Goal: Find specific page/section

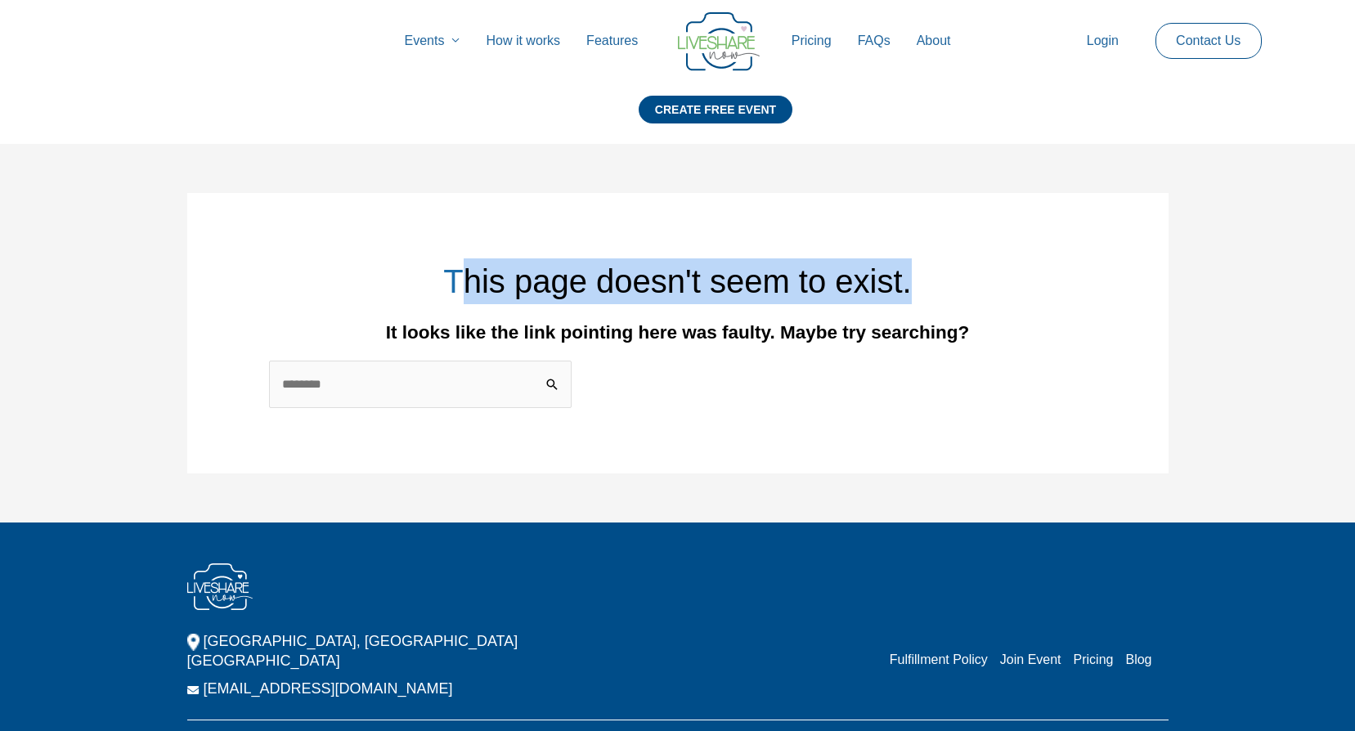
drag, startPoint x: 463, startPoint y: 282, endPoint x: 1080, endPoint y: 289, distance: 617.4
click at [1080, 289] on h1 "This page doesn't seem to exist." at bounding box center [678, 281] width 818 height 46
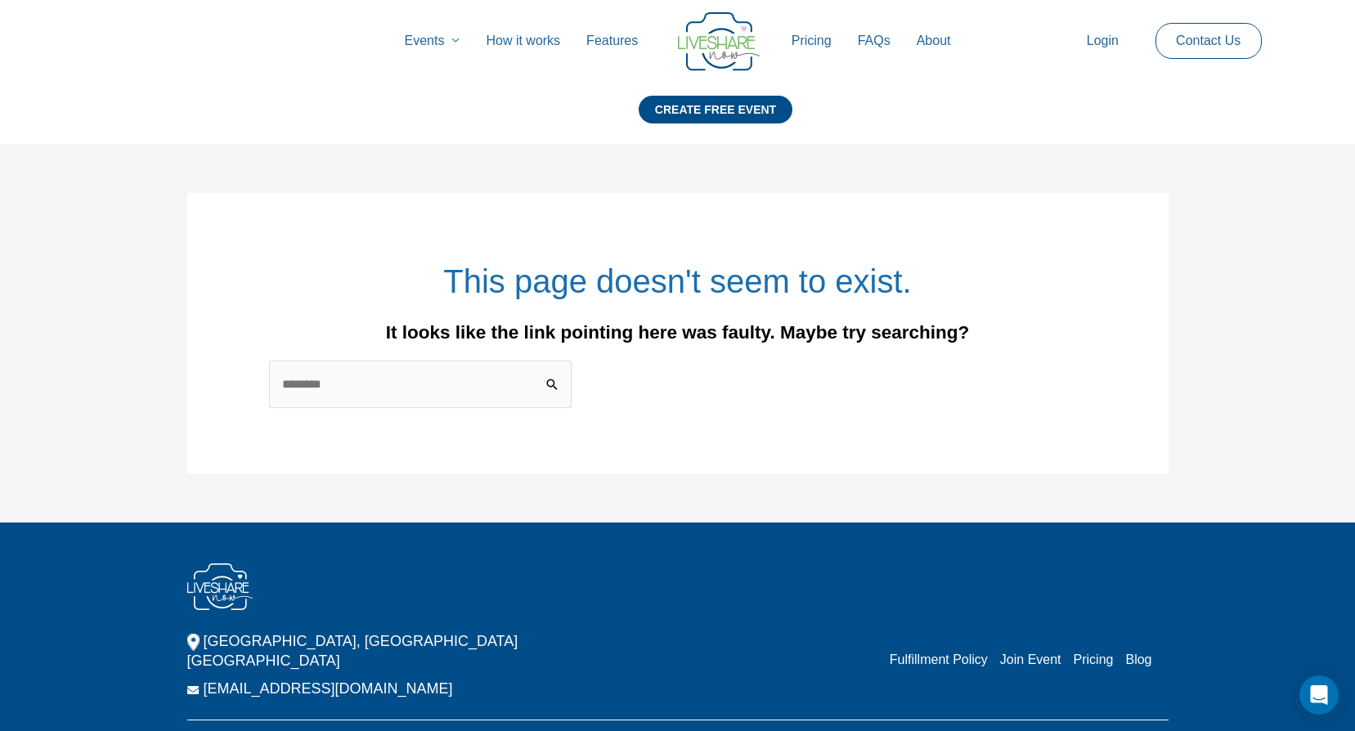
drag, startPoint x: 1080, startPoint y: 289, endPoint x: 1053, endPoint y: 332, distance: 51.0
click at [1053, 332] on div "It looks like the link pointing here was faulty. Maybe try searching?" at bounding box center [678, 333] width 818 height 20
drag, startPoint x: 955, startPoint y: 343, endPoint x: 370, endPoint y: 328, distance: 585.6
click at [370, 328] on div "It looks like the link pointing here was faulty. Maybe try searching?" at bounding box center [678, 333] width 818 height 20
drag, startPoint x: 370, startPoint y: 328, endPoint x: 610, endPoint y: 266, distance: 248.3
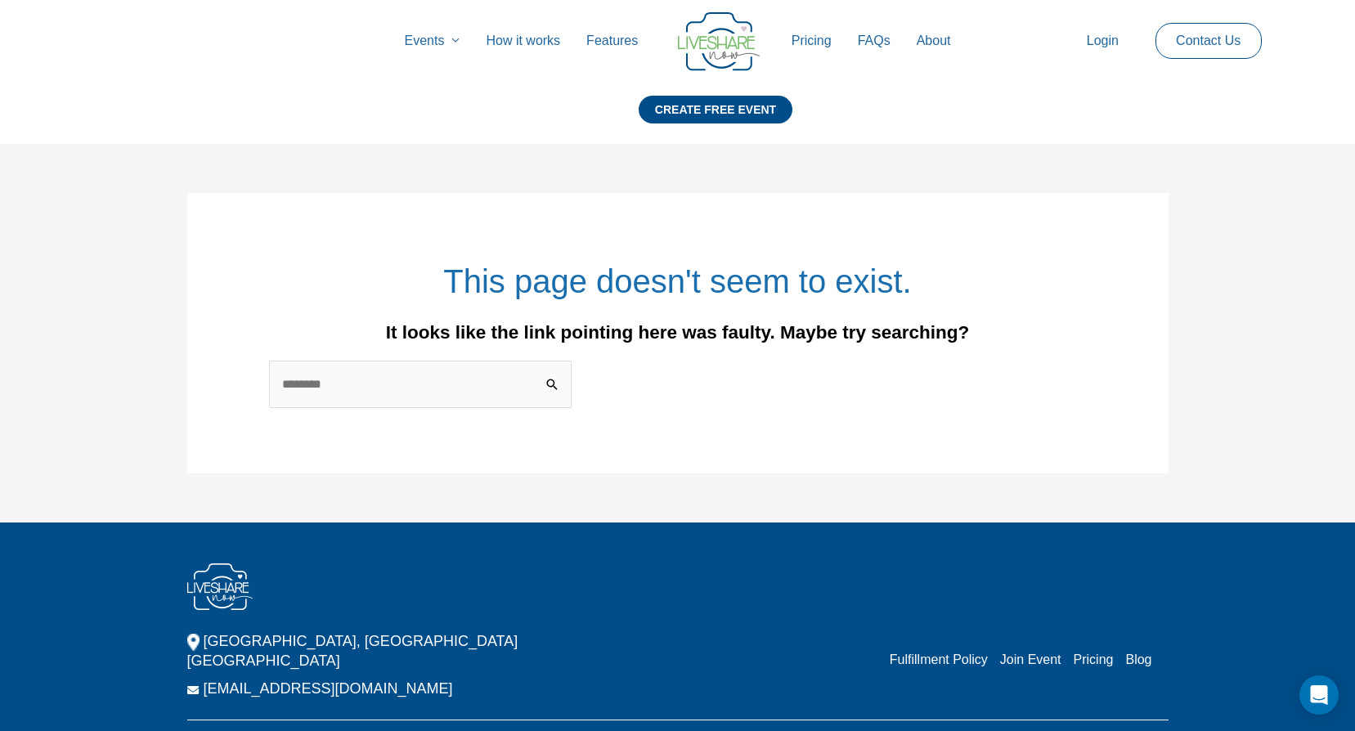
click at [610, 266] on h1 "This page doesn't seem to exist." at bounding box center [678, 281] width 818 height 46
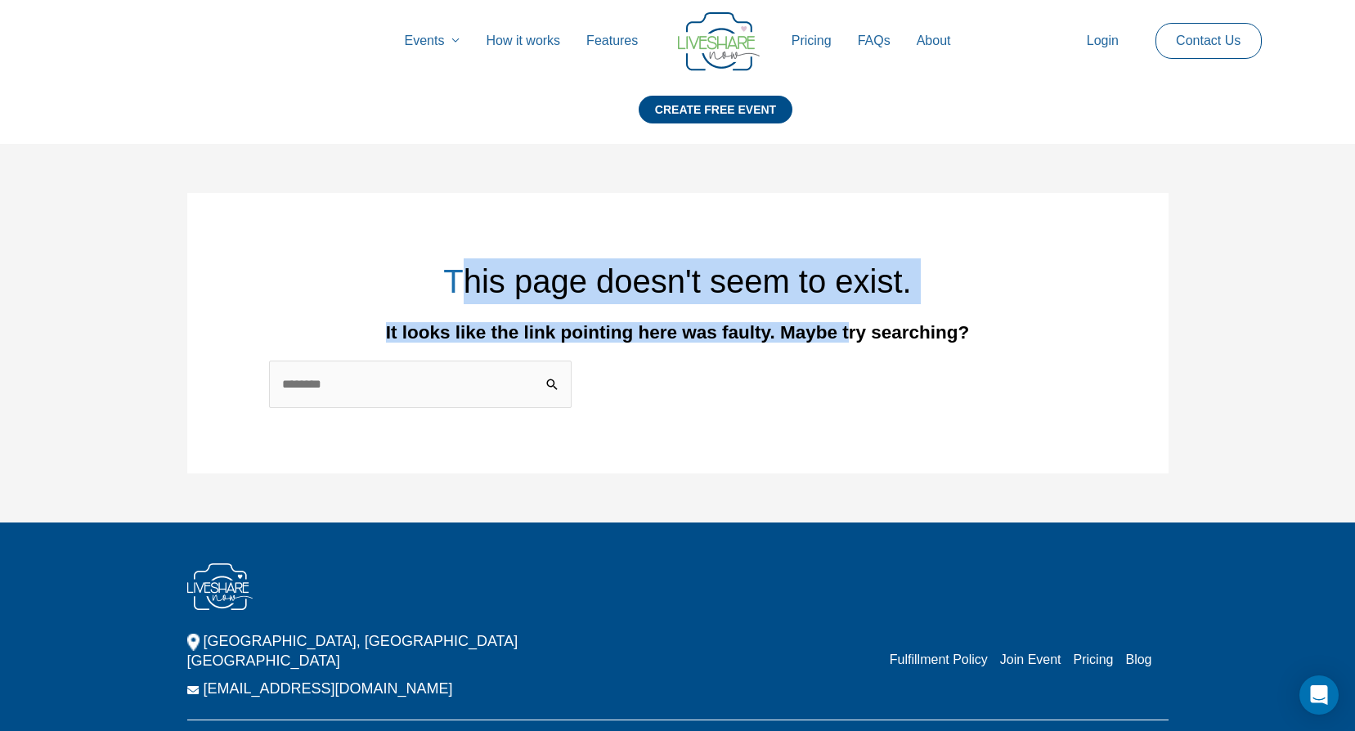
drag, startPoint x: 465, startPoint y: 273, endPoint x: 818, endPoint y: 305, distance: 353.8
click at [818, 305] on div "This page doesn't seem to exist. It looks like the link pointing here was fault…" at bounding box center [677, 333] width 981 height 280
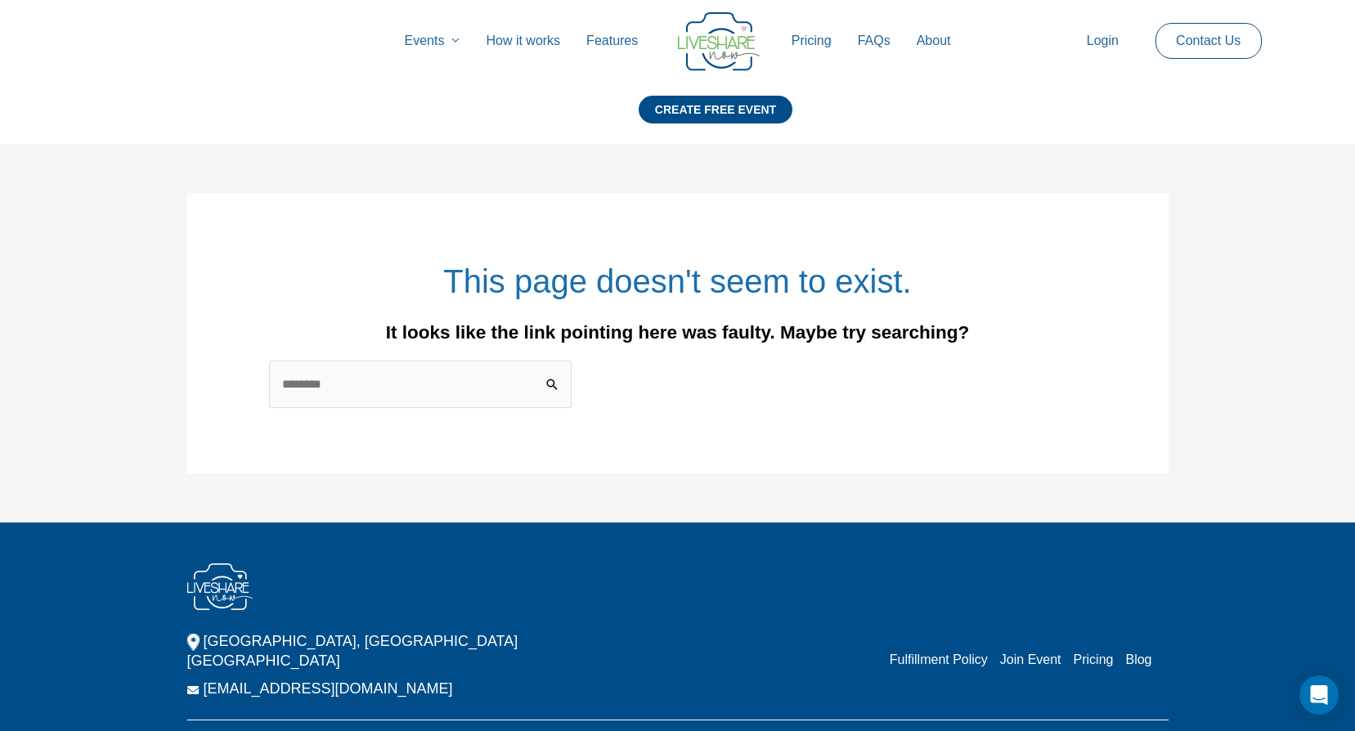
drag, startPoint x: 818, startPoint y: 305, endPoint x: 854, endPoint y: 322, distance: 40.6
click at [863, 343] on div "It looks like the link pointing here was faulty. Maybe try searching?" at bounding box center [678, 333] width 818 height 20
